Goal: Task Accomplishment & Management: Manage account settings

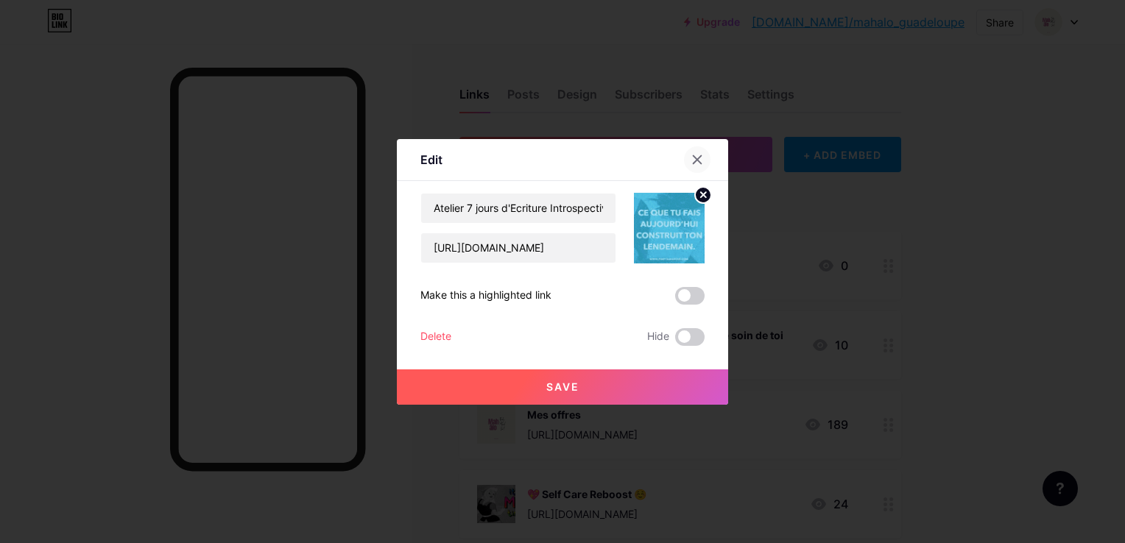
click at [697, 151] on div at bounding box center [697, 159] width 27 height 27
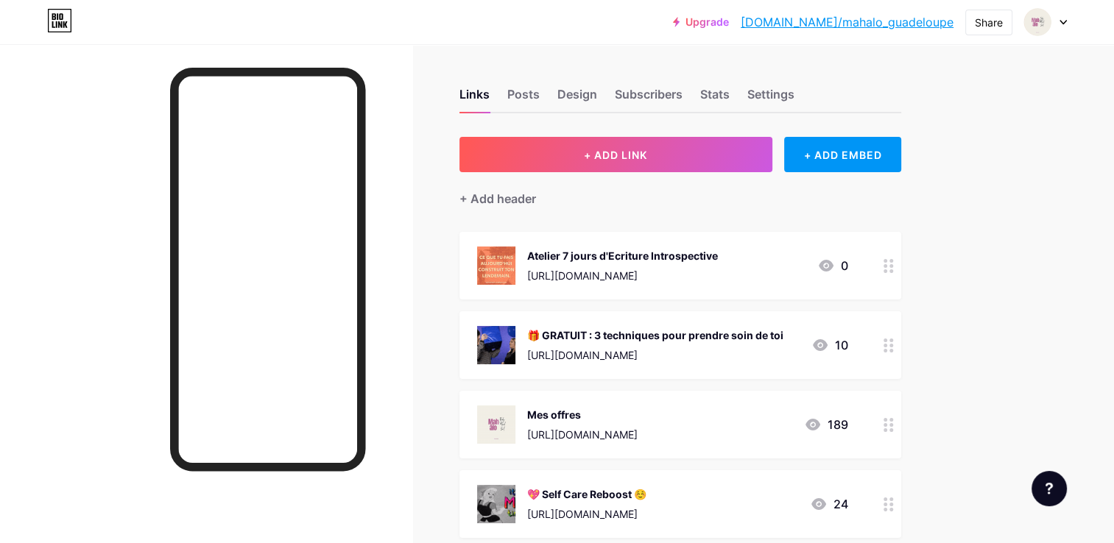
click at [894, 269] on div at bounding box center [888, 266] width 25 height 68
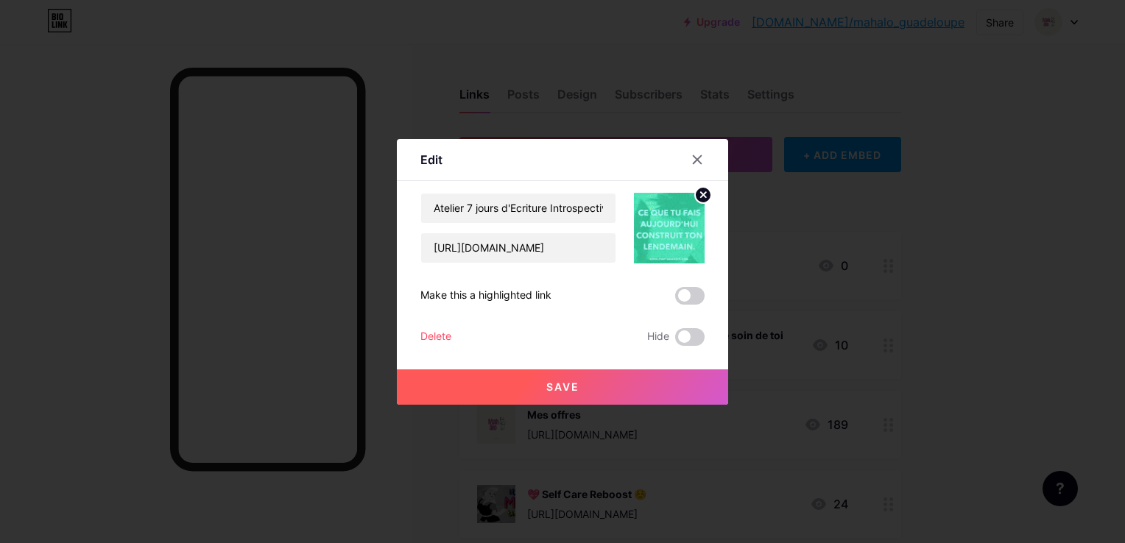
click at [430, 333] on div "Delete" at bounding box center [435, 337] width 31 height 18
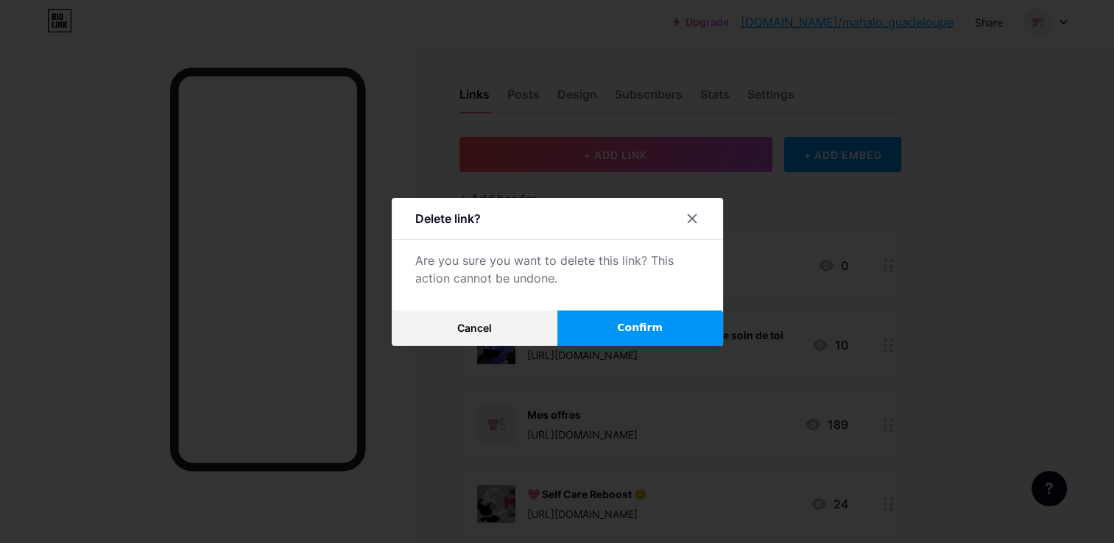
click at [658, 308] on div "Delete link? Are you sure you want to delete this link? This action cannot be u…" at bounding box center [557, 272] width 331 height 148
click at [656, 325] on span "Confirm" at bounding box center [640, 327] width 46 height 15
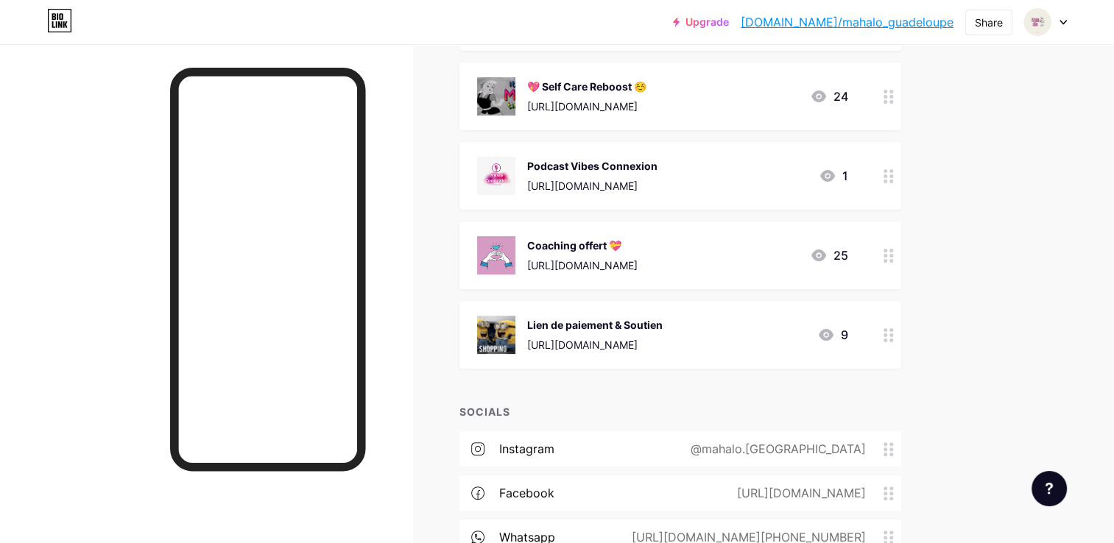
scroll to position [329, 0]
click at [891, 248] on circle at bounding box center [891, 250] width 4 height 4
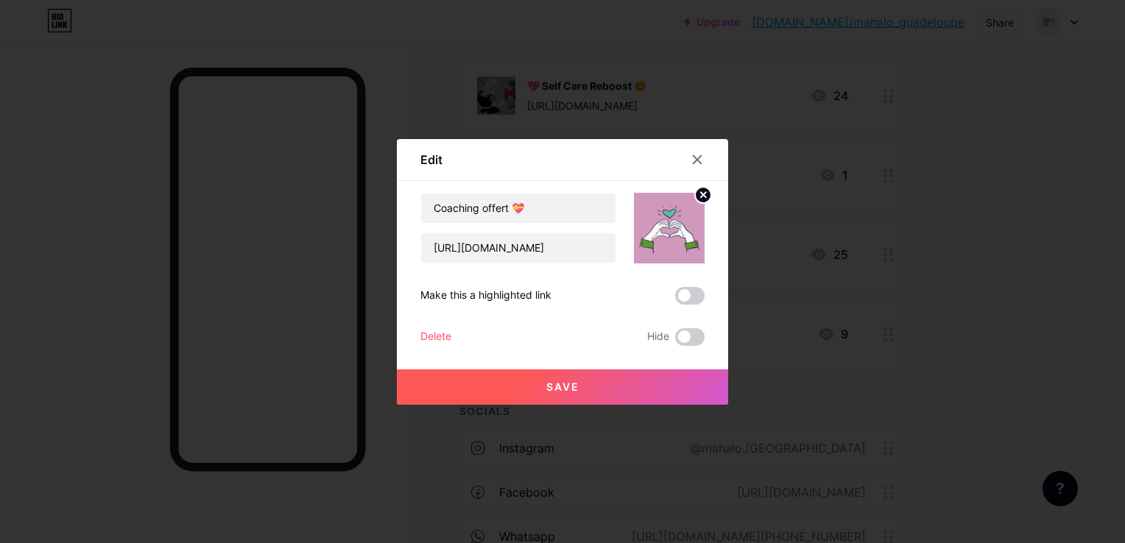
click at [958, 273] on div at bounding box center [562, 271] width 1125 height 543
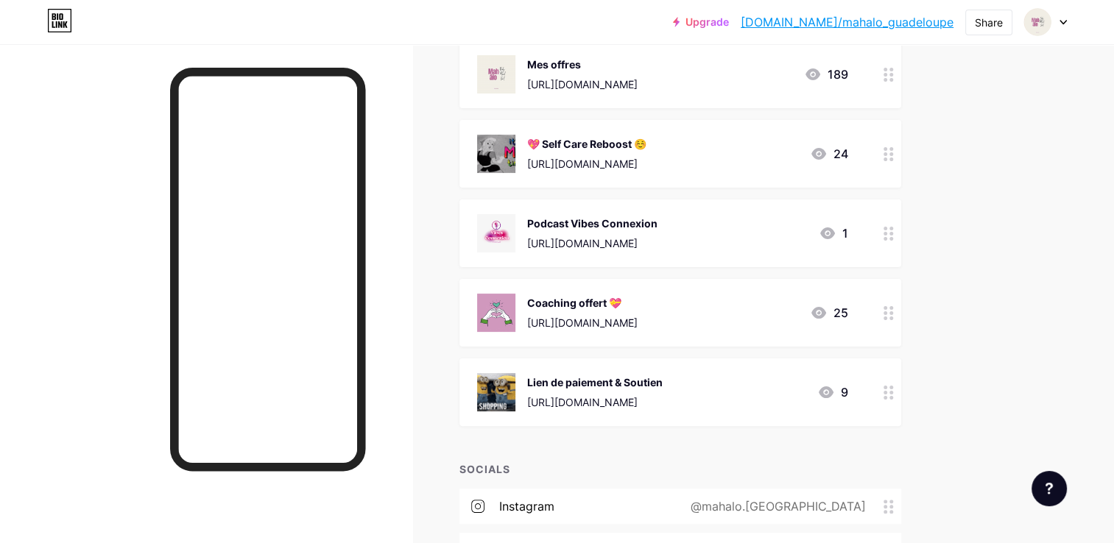
scroll to position [266, 0]
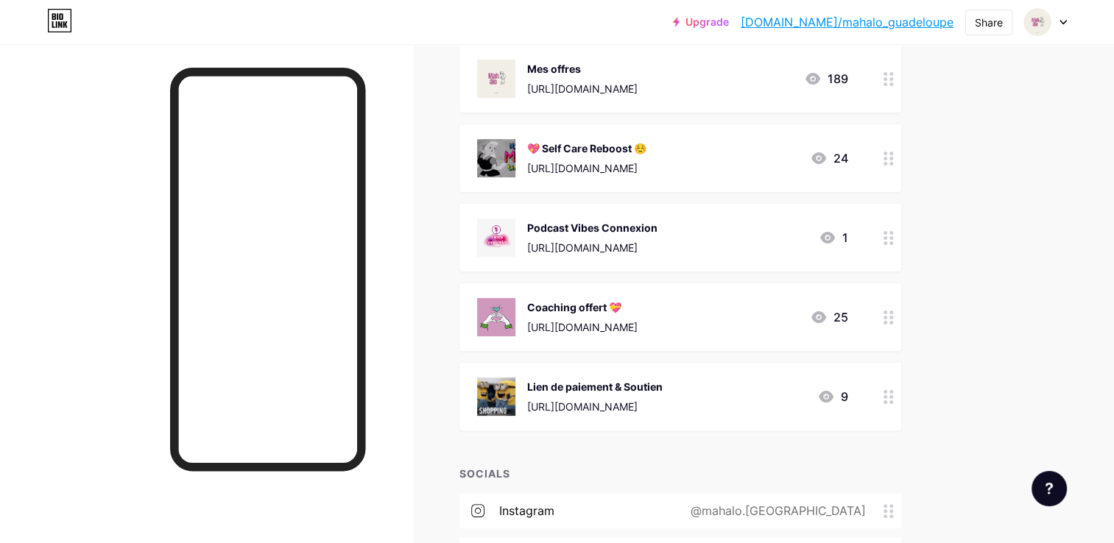
click at [883, 314] on div at bounding box center [888, 317] width 25 height 68
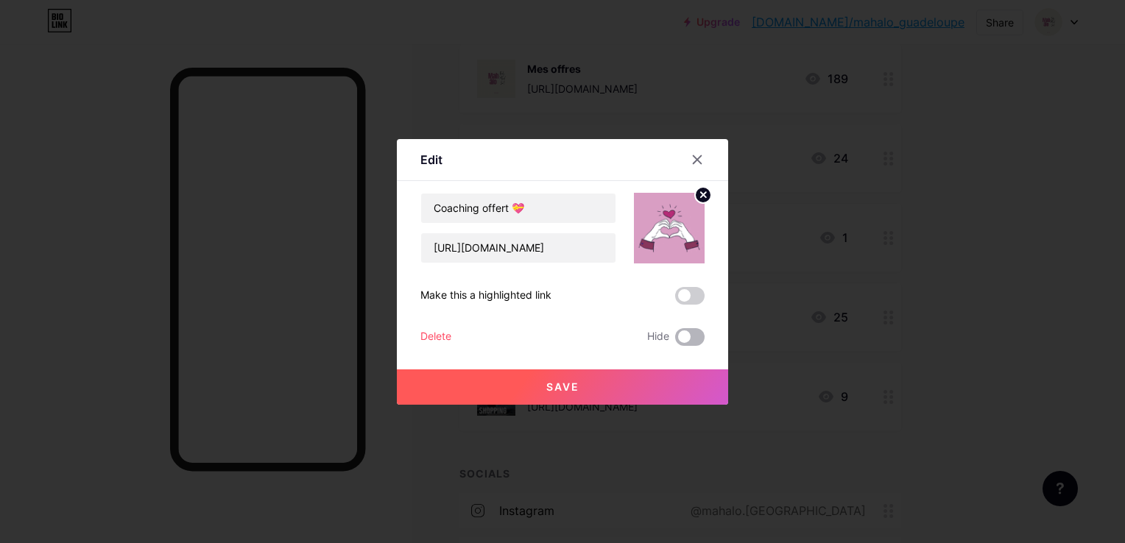
click at [700, 340] on span at bounding box center [689, 337] width 29 height 18
click at [675, 341] on input "checkbox" at bounding box center [675, 341] width 0 height 0
click at [909, 279] on div at bounding box center [562, 271] width 1125 height 543
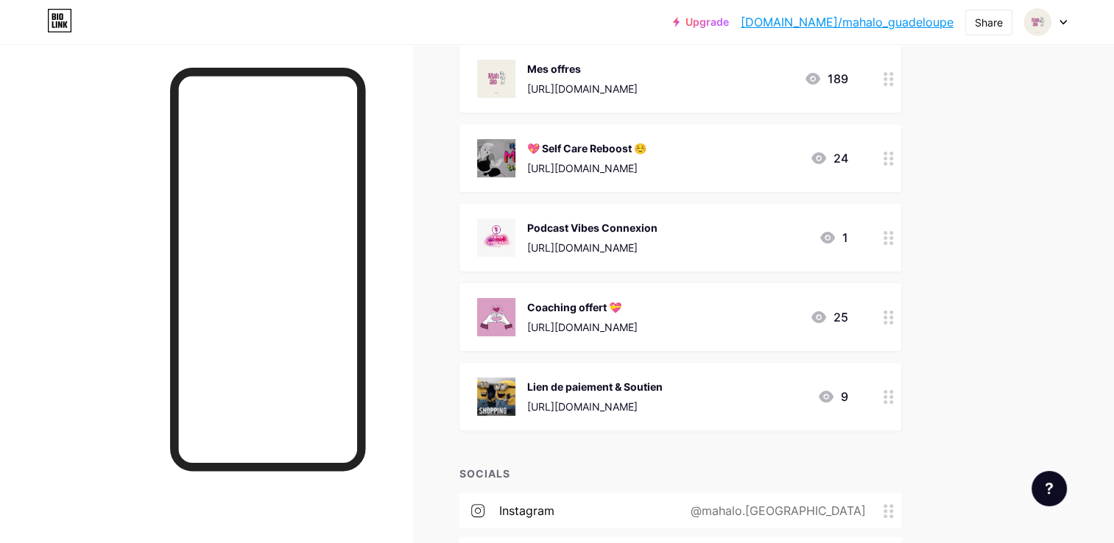
click at [883, 316] on div at bounding box center [888, 317] width 25 height 68
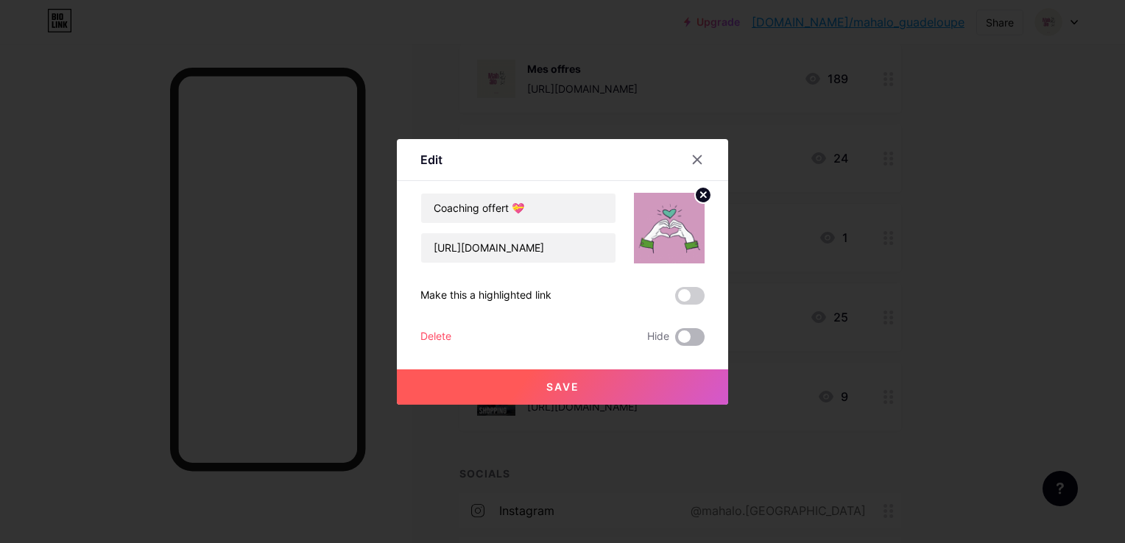
click at [682, 340] on span at bounding box center [689, 337] width 29 height 18
click at [675, 341] on input "checkbox" at bounding box center [675, 341] width 0 height 0
click at [677, 387] on button "Save" at bounding box center [562, 387] width 331 height 35
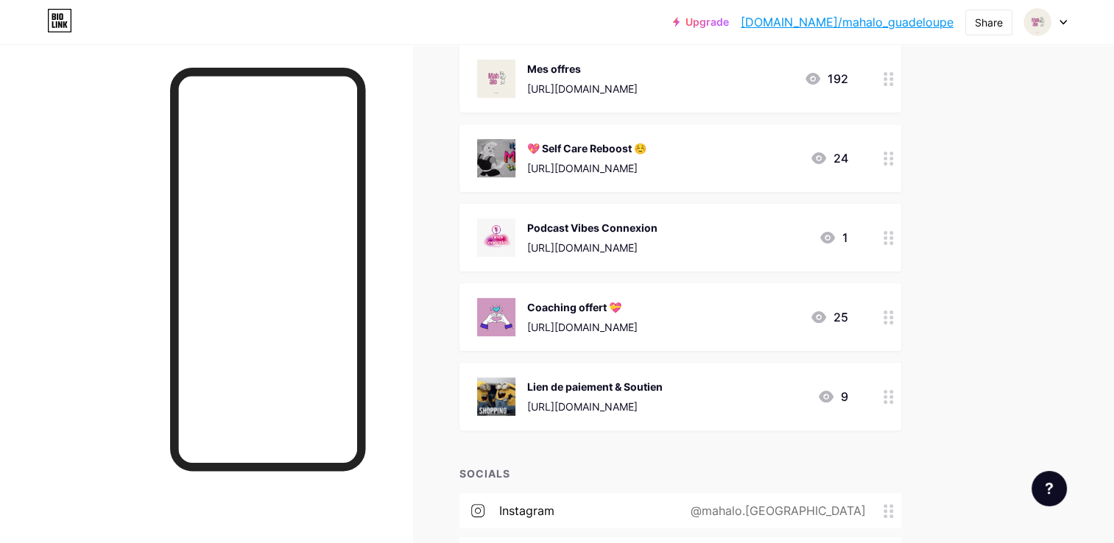
click at [953, 254] on div "Links Posts Design Subscribers Stats Settings + ADD LINK + ADD EMBED + Add head…" at bounding box center [481, 256] width 963 height 957
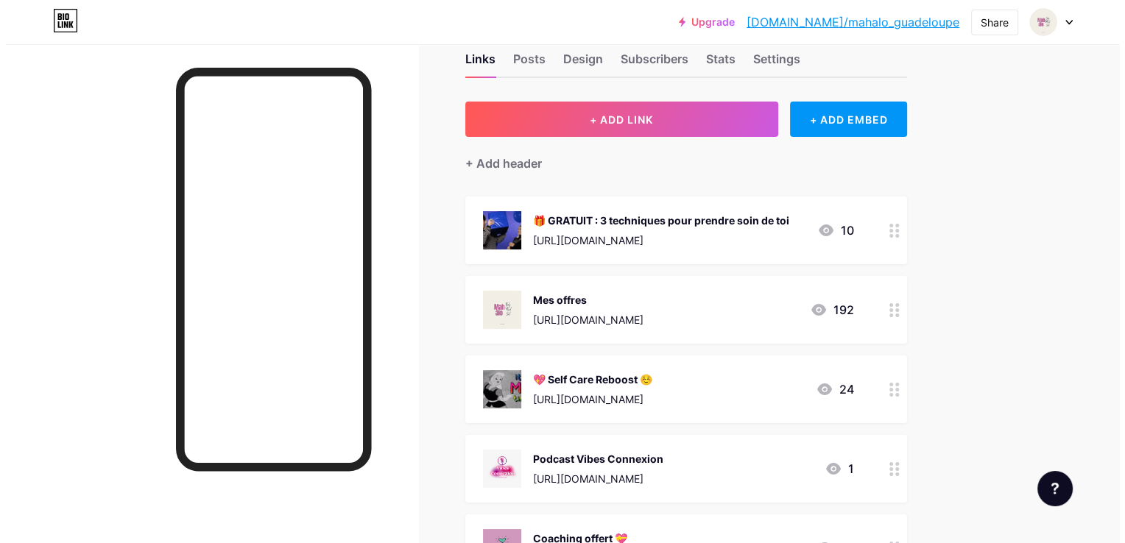
scroll to position [0, 0]
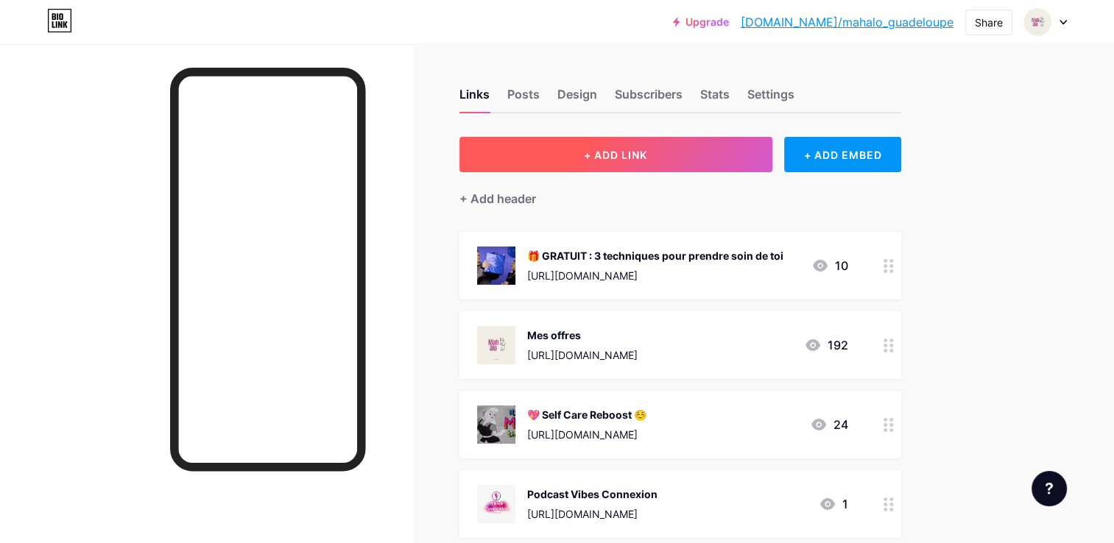
click at [654, 160] on button "+ ADD LINK" at bounding box center [615, 154] width 313 height 35
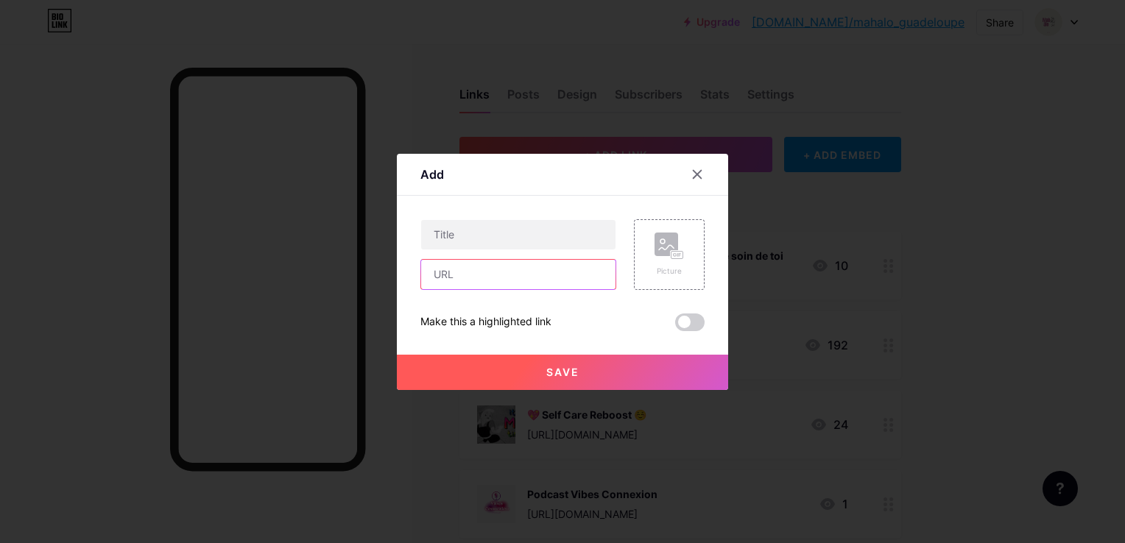
click at [491, 273] on input "text" at bounding box center [518, 274] width 194 height 29
paste input "[URL][DOMAIN_NAME]"
type input "[URL][DOMAIN_NAME]"
click at [480, 238] on input "text" at bounding box center [518, 234] width 194 height 29
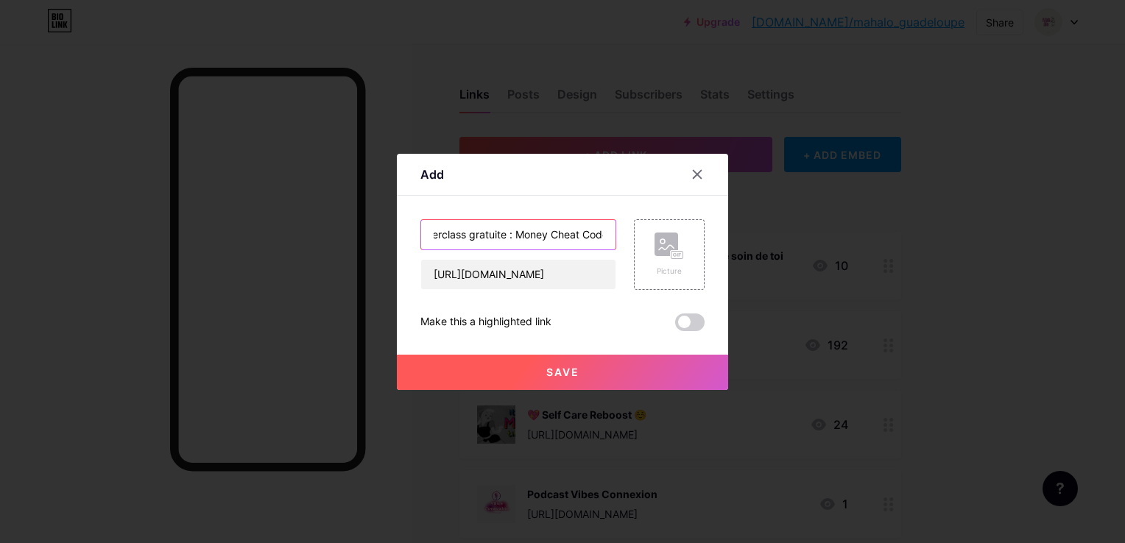
scroll to position [0, 32]
type input "Masterclass gratuite : Money Cheat Code"
click at [677, 275] on div "Picture" at bounding box center [668, 271] width 29 height 11
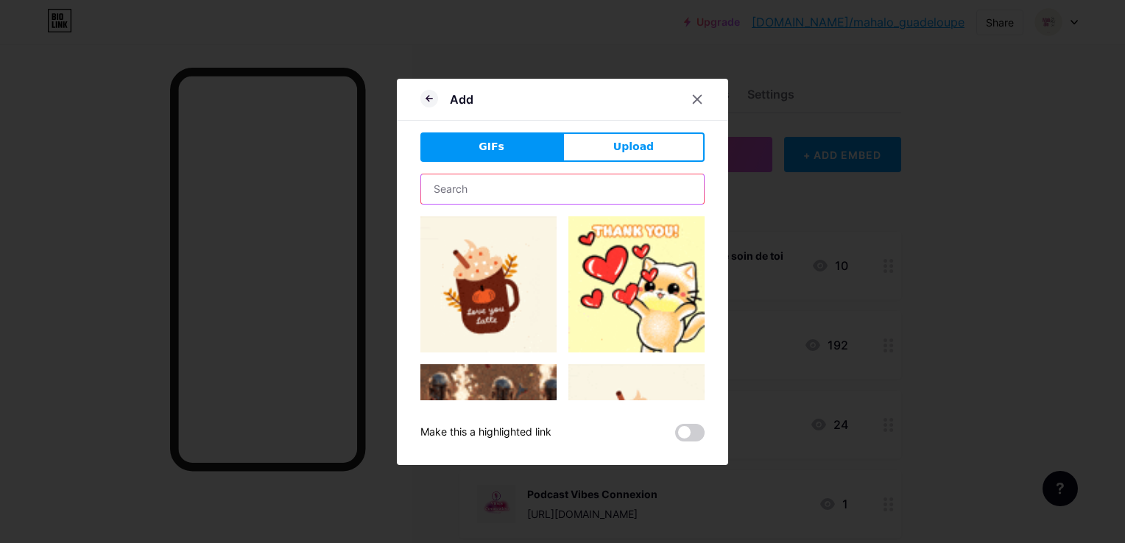
click at [568, 187] on input "text" at bounding box center [562, 188] width 283 height 29
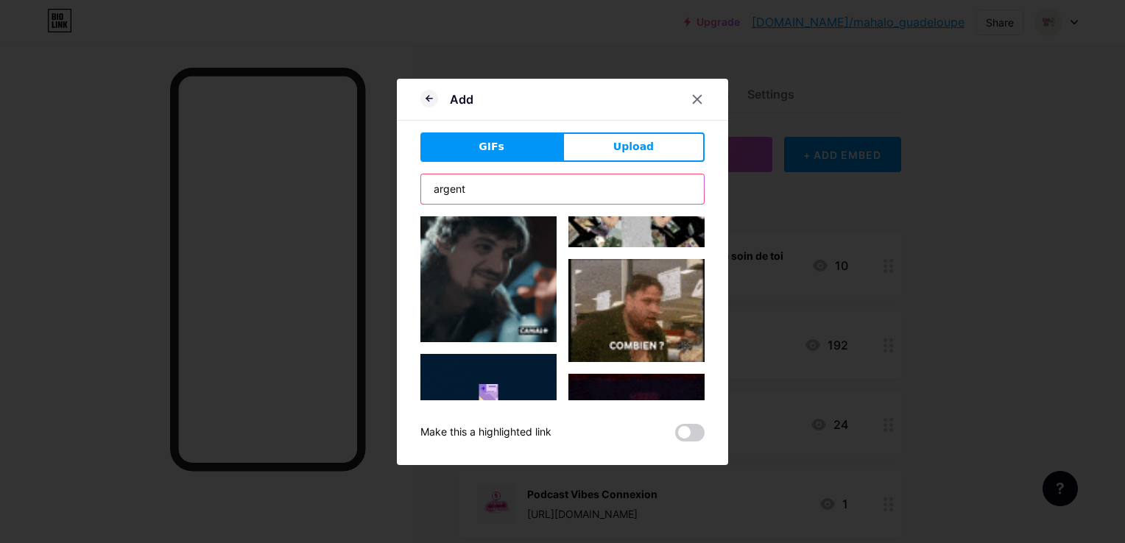
scroll to position [714, 0]
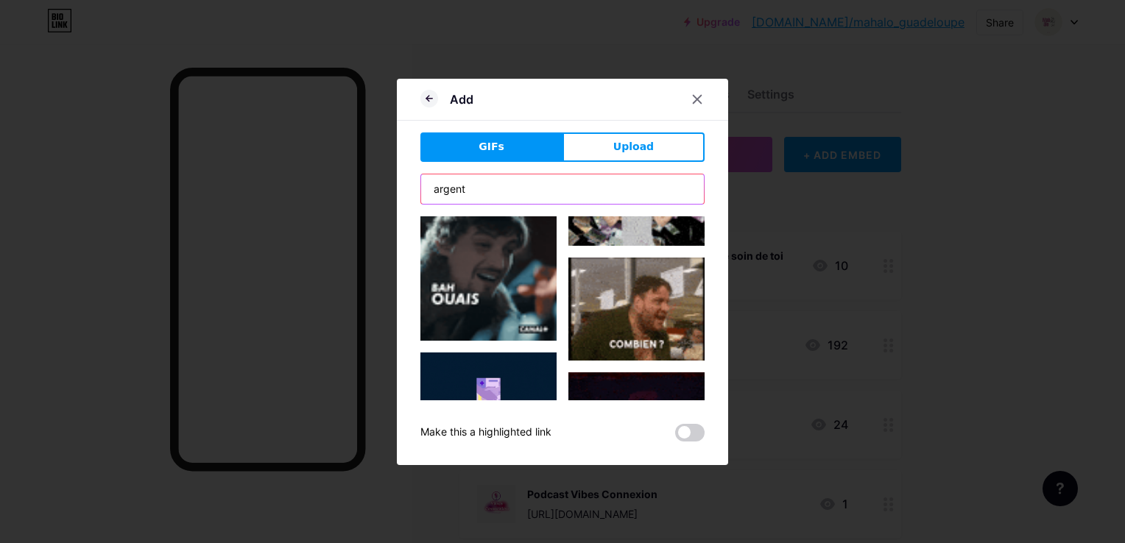
drag, startPoint x: 533, startPoint y: 178, endPoint x: 342, endPoint y: 228, distance: 197.8
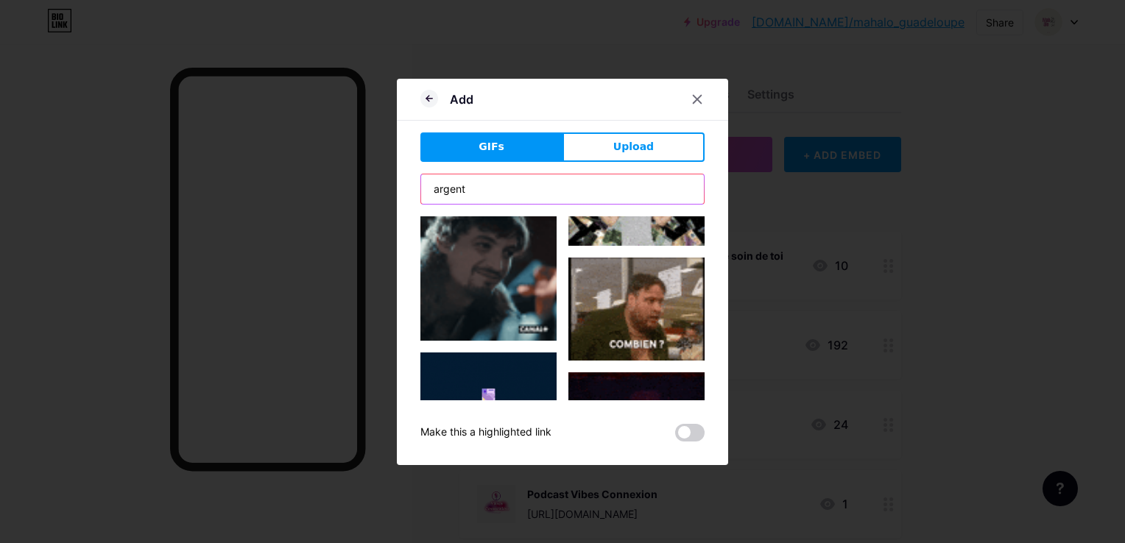
click at [342, 228] on div "Add GIFs Upload Content YouTube Play YouTube video without leaving your page. A…" at bounding box center [562, 271] width 1125 height 543
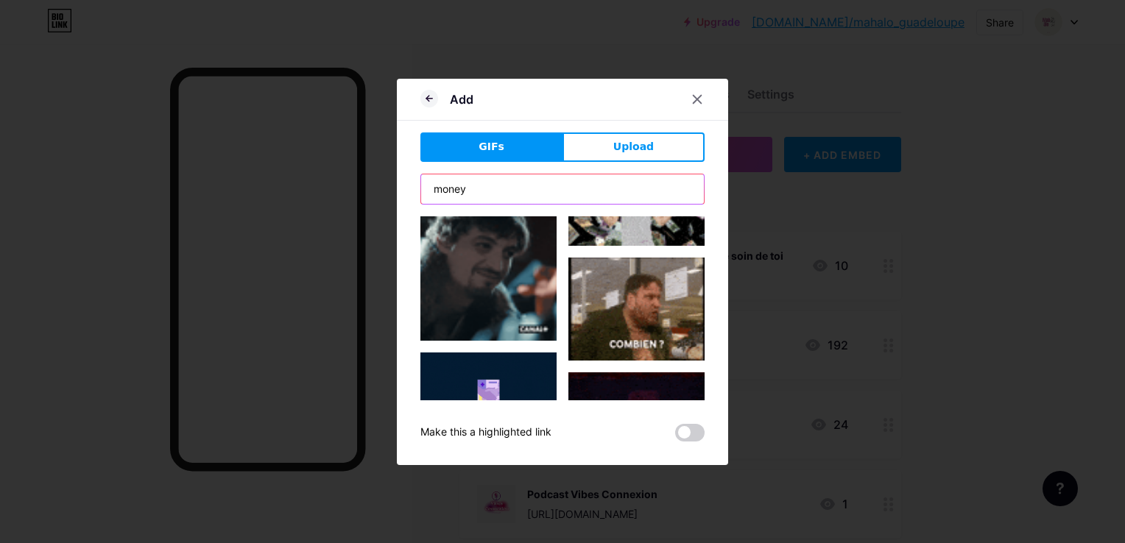
type input "money"
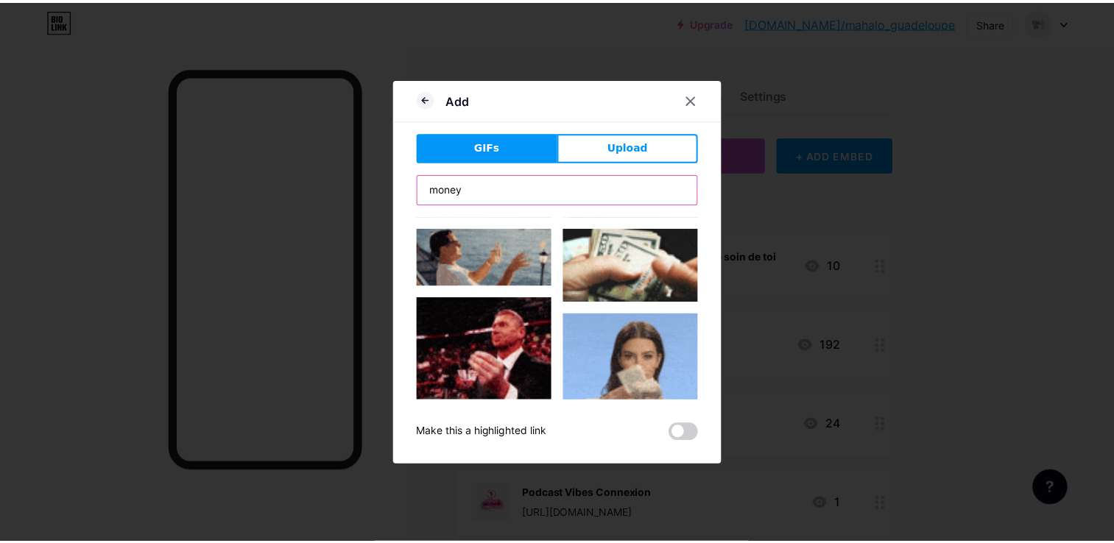
scroll to position [104, 0]
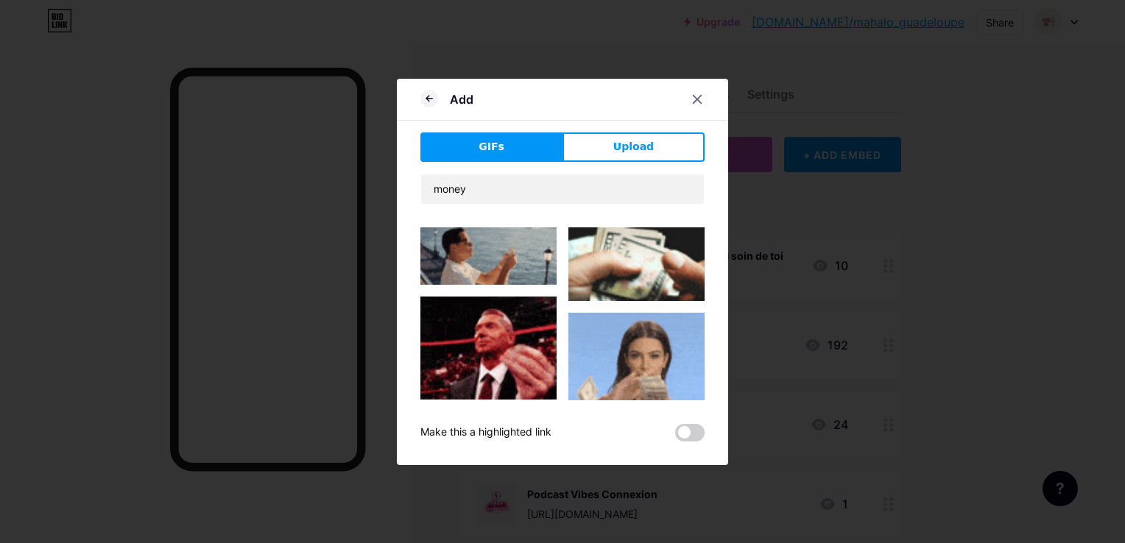
click at [653, 270] on img at bounding box center [636, 264] width 136 height 74
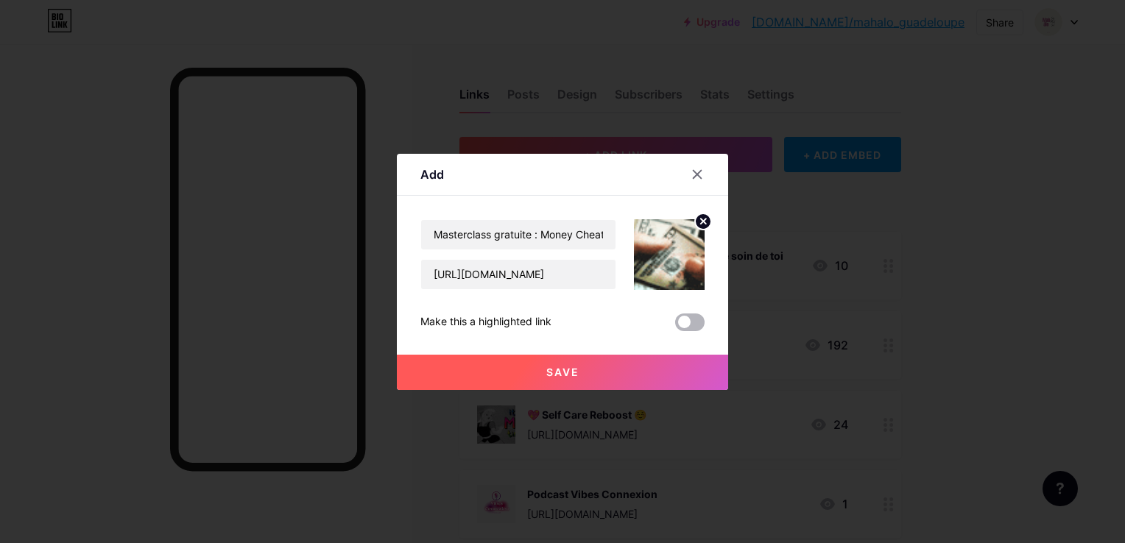
click at [694, 323] on span at bounding box center [689, 323] width 29 height 18
click at [675, 326] on input "checkbox" at bounding box center [675, 326] width 0 height 0
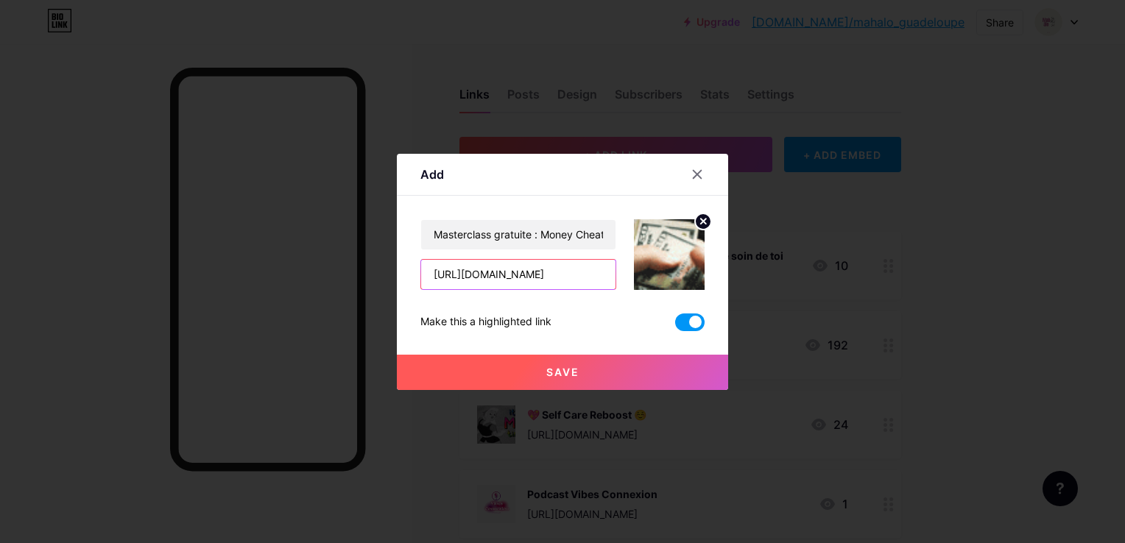
click at [532, 268] on input "[URL][DOMAIN_NAME]" at bounding box center [518, 274] width 194 height 29
click at [554, 372] on span "Save" at bounding box center [562, 372] width 33 height 13
